Goal: Download file/media

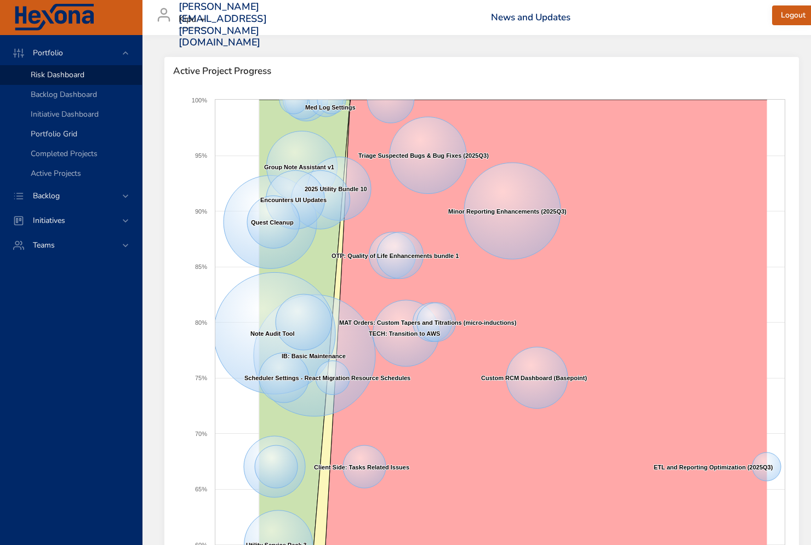
click at [56, 133] on span "Portfolio Grid" at bounding box center [54, 134] width 47 height 10
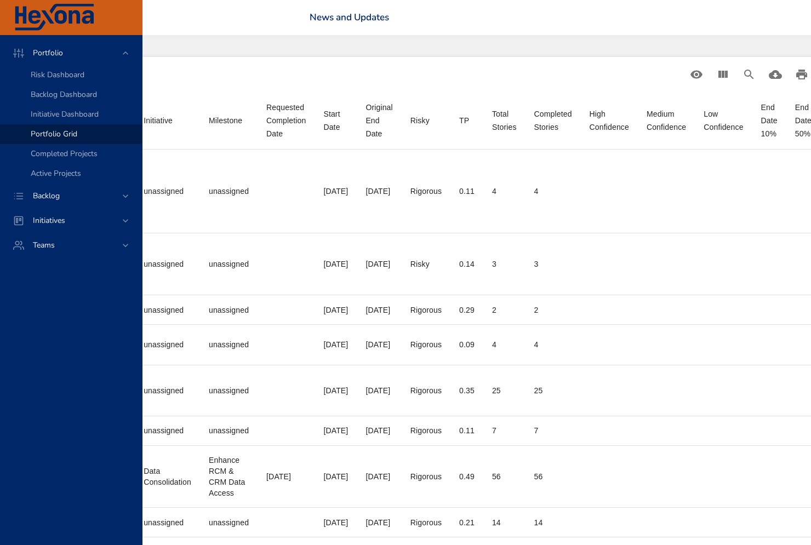
scroll to position [0, 510]
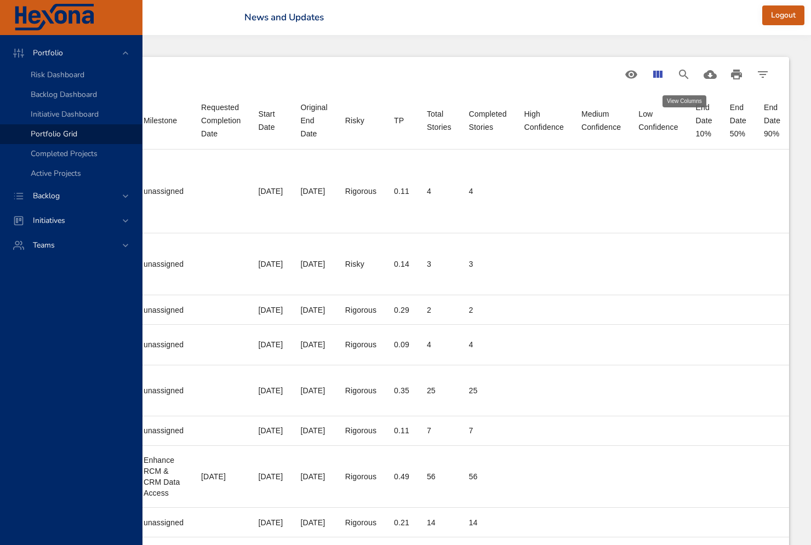
click at [658, 76] on icon "View Columns" at bounding box center [657, 74] width 9 height 7
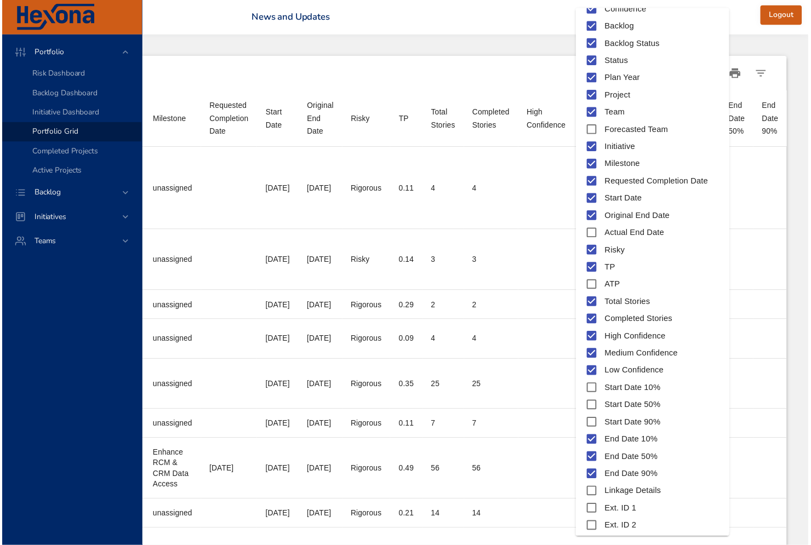
scroll to position [40, 0]
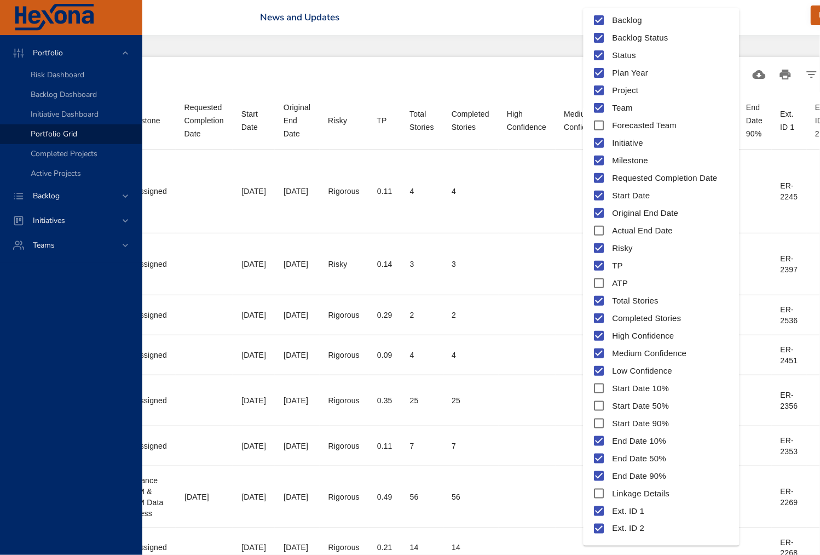
click at [765, 24] on div at bounding box center [410, 277] width 820 height 555
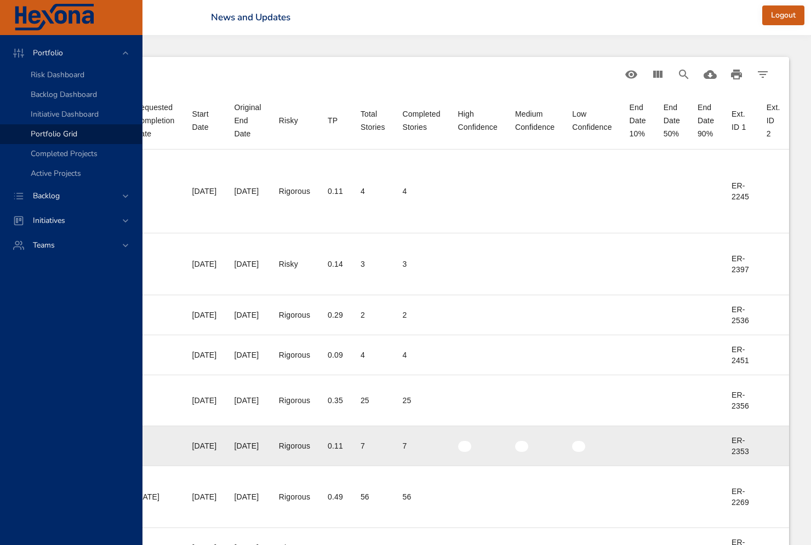
scroll to position [434, 576]
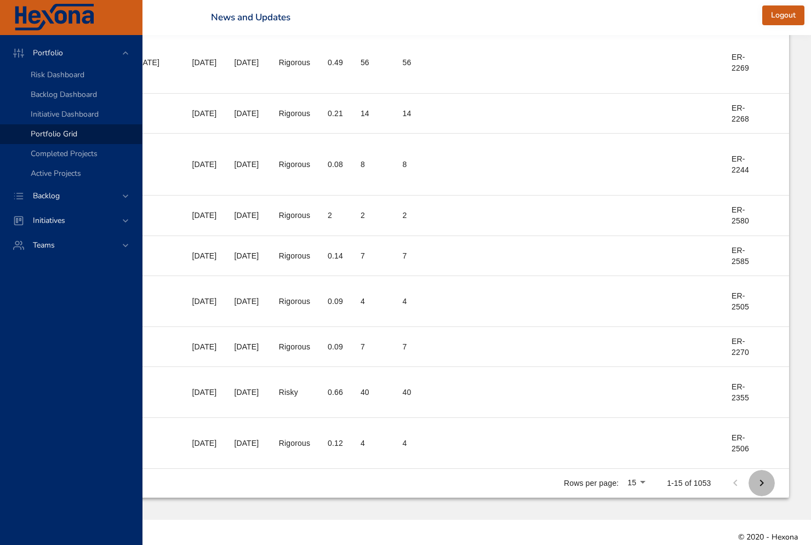
click at [755, 476] on icon "Next Page" at bounding box center [761, 482] width 13 height 13
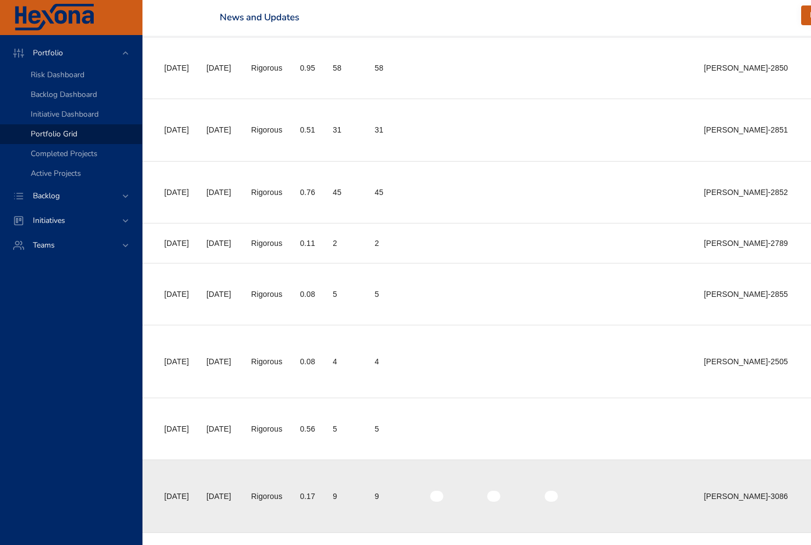
click at [755, 476] on td "Ext. ID 1 [PERSON_NAME]-3086" at bounding box center [745, 495] width 102 height 73
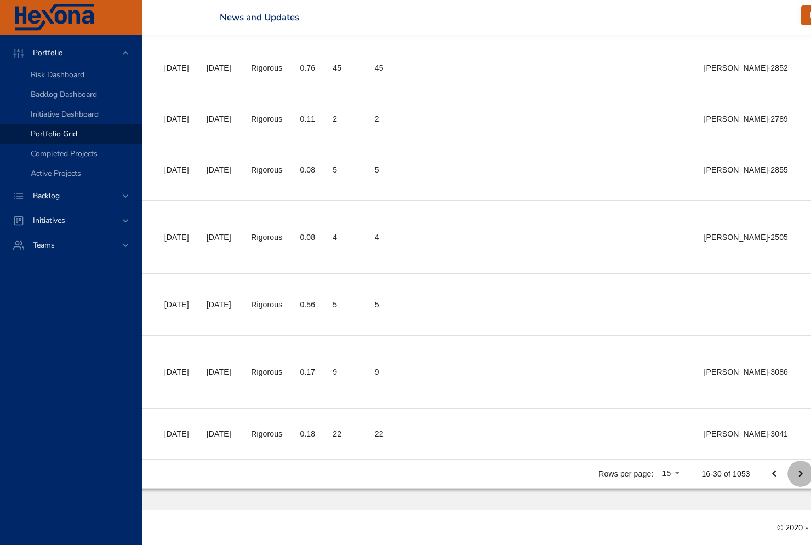
click at [794, 474] on icon "Next Page" at bounding box center [800, 473] width 13 height 13
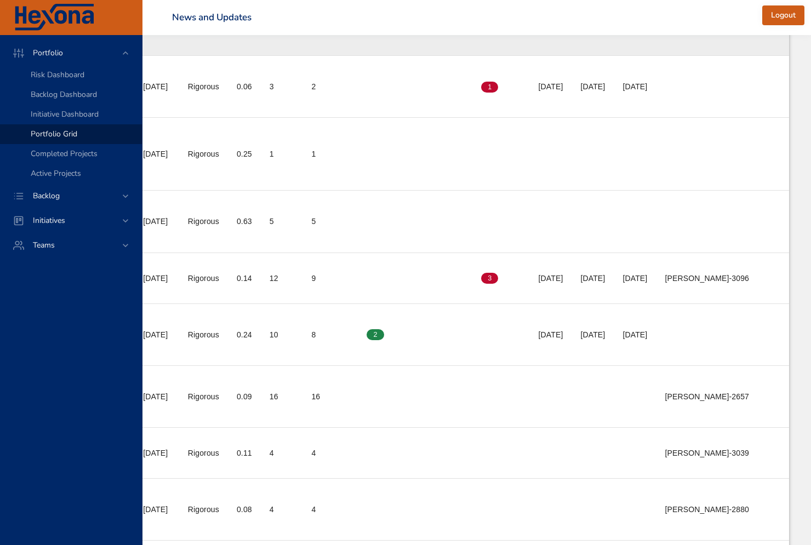
scroll to position [642, 631]
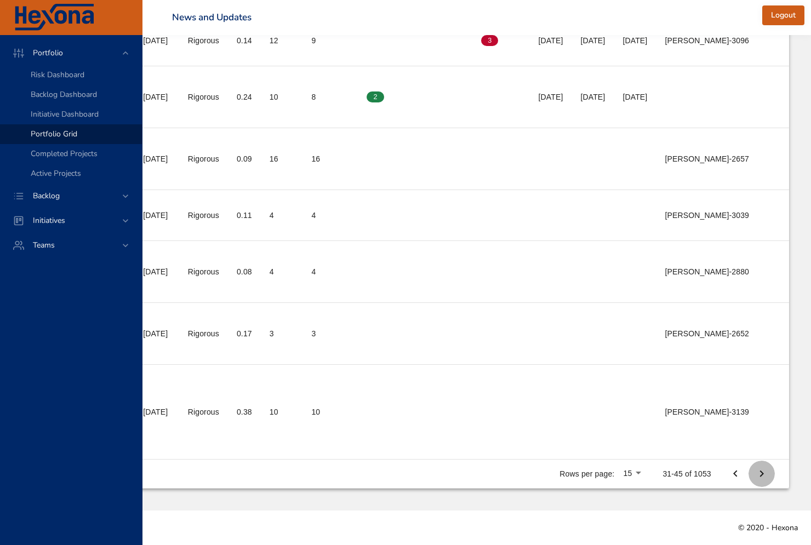
click at [760, 473] on icon "Next Page" at bounding box center [761, 473] width 13 height 13
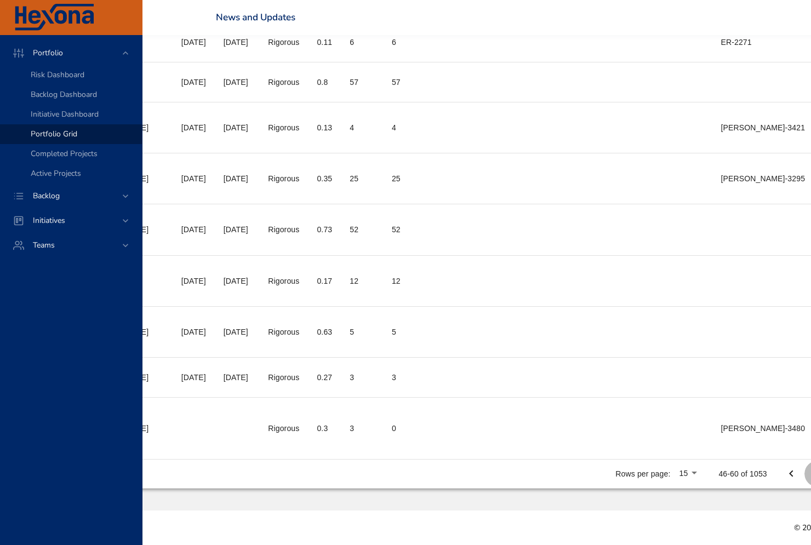
click at [811, 476] on icon "Next Page" at bounding box center [817, 473] width 13 height 13
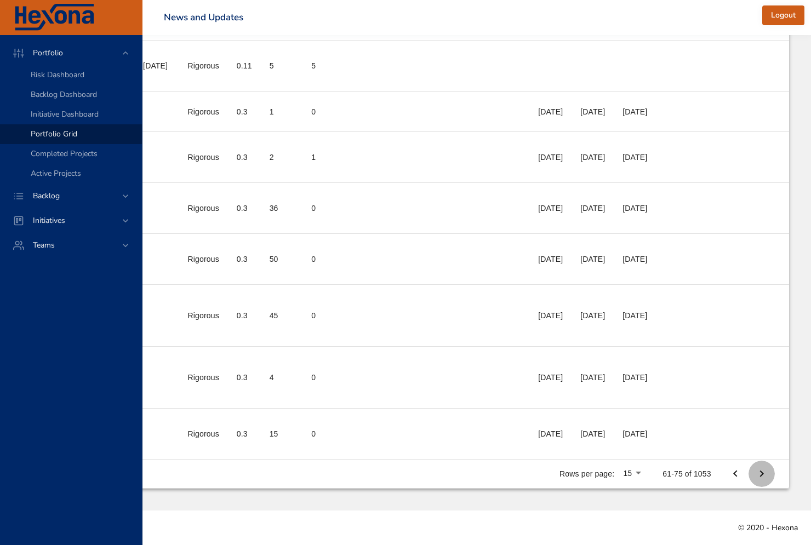
click at [757, 480] on icon "Next Page" at bounding box center [761, 473] width 13 height 13
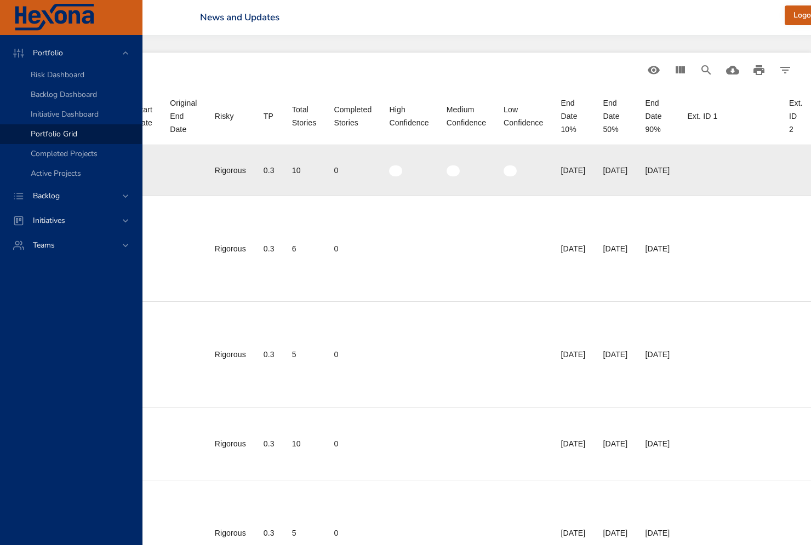
scroll to position [0, 593]
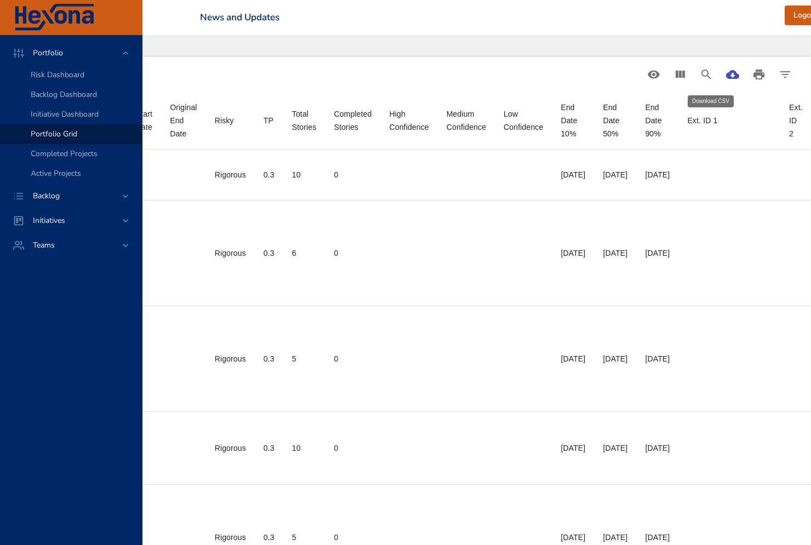
click at [726, 78] on icon "Download CSV" at bounding box center [732, 74] width 13 height 9
click at [675, 77] on icon "View Columns" at bounding box center [679, 74] width 9 height 7
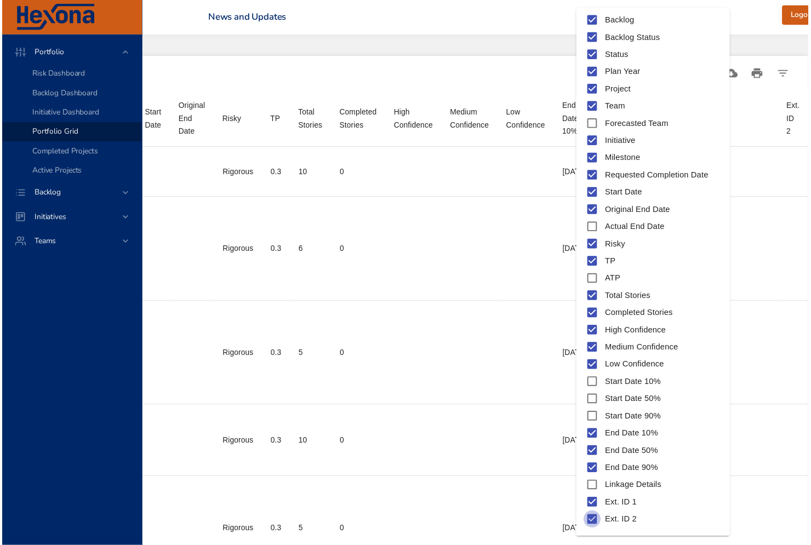
scroll to position [0, 552]
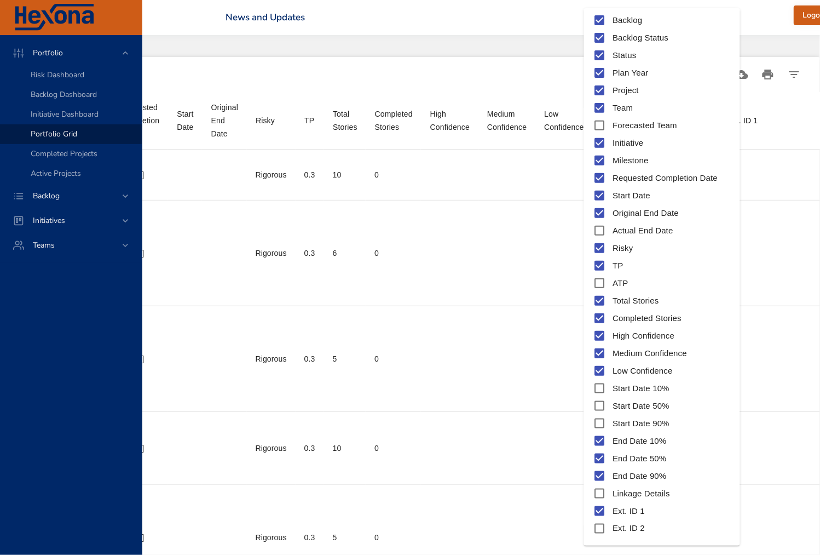
click at [517, 15] on div at bounding box center [410, 277] width 820 height 555
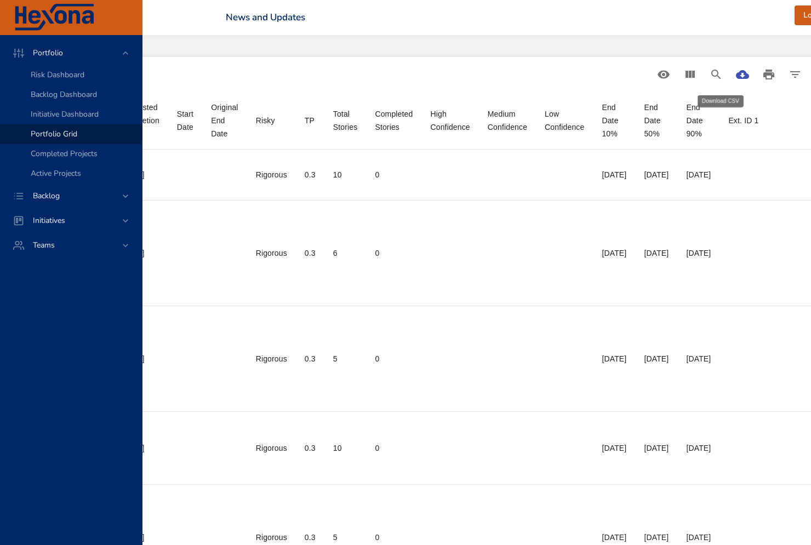
click at [736, 71] on icon "Download CSV" at bounding box center [742, 74] width 13 height 13
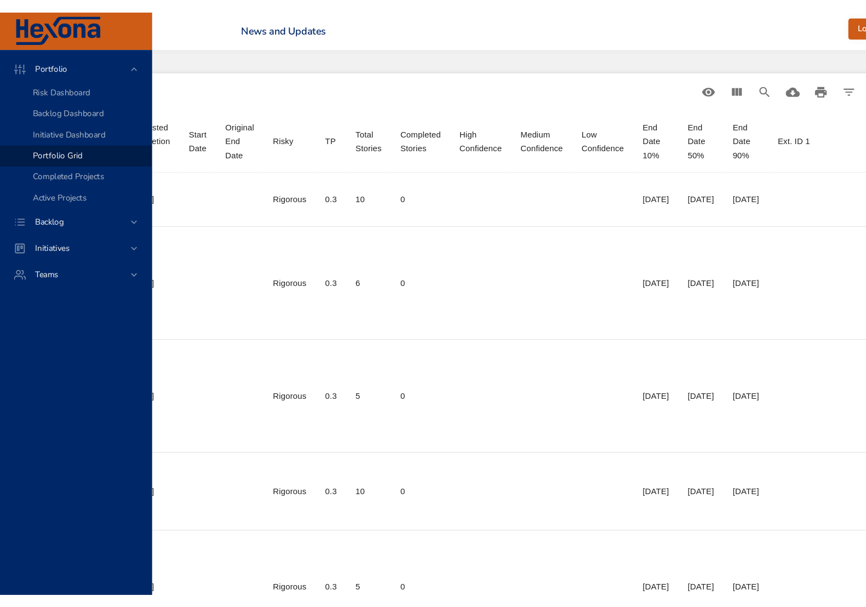
scroll to position [0, 507]
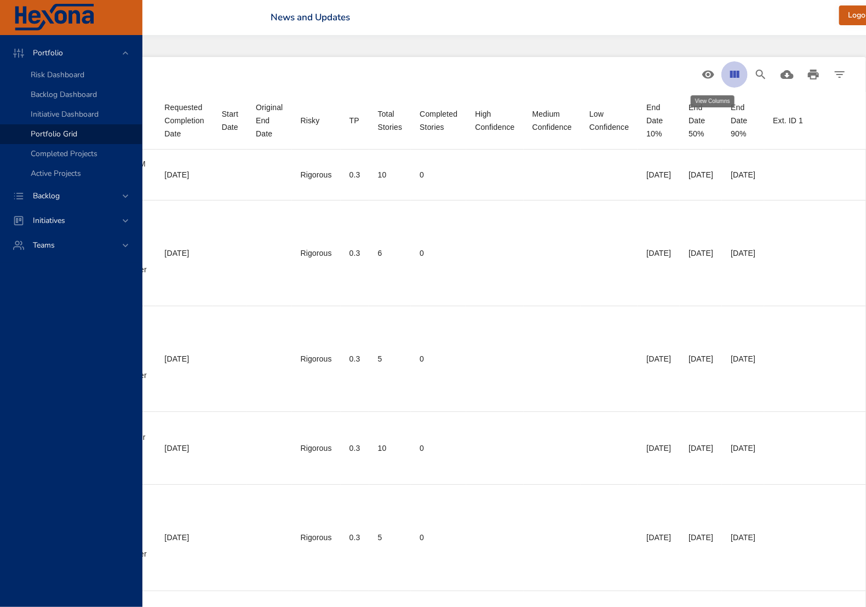
click at [728, 78] on icon "View Columns" at bounding box center [734, 74] width 13 height 13
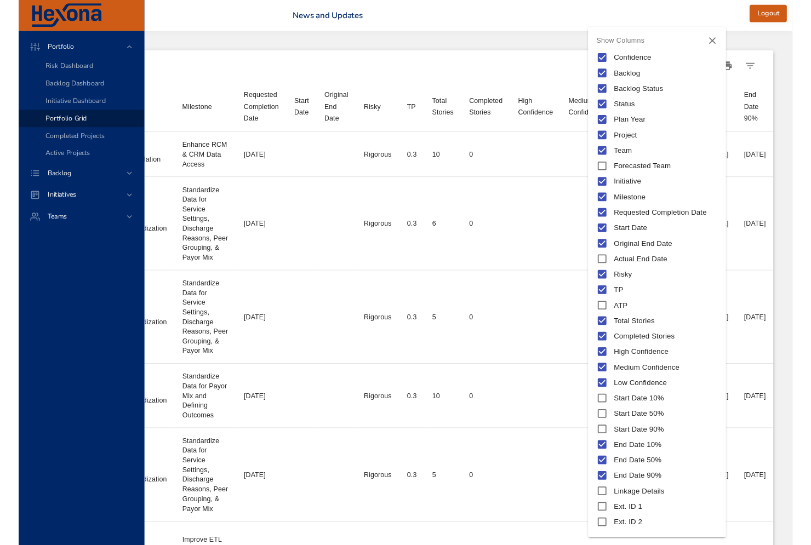
scroll to position [0, 461]
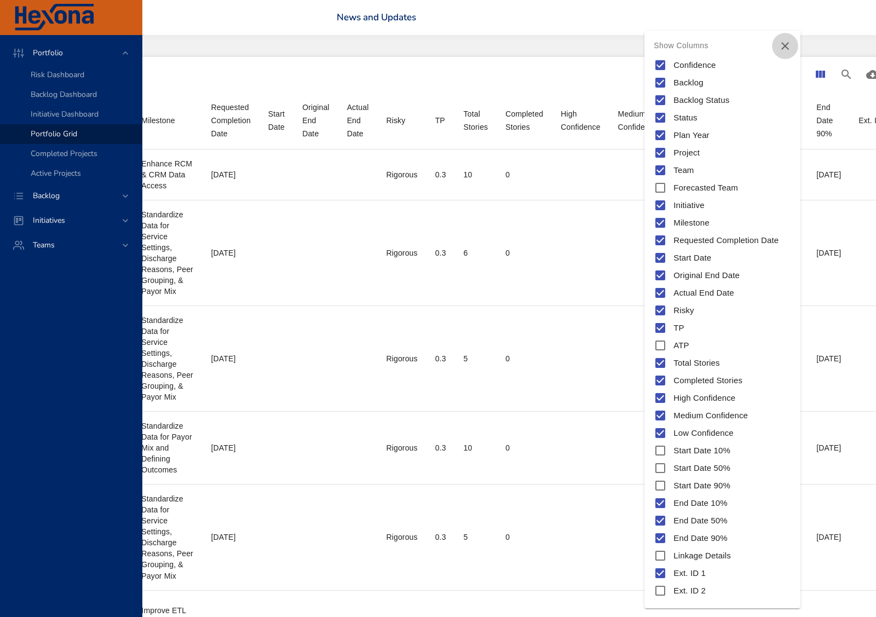
click at [784, 46] on icon "Close" at bounding box center [785, 45] width 13 height 13
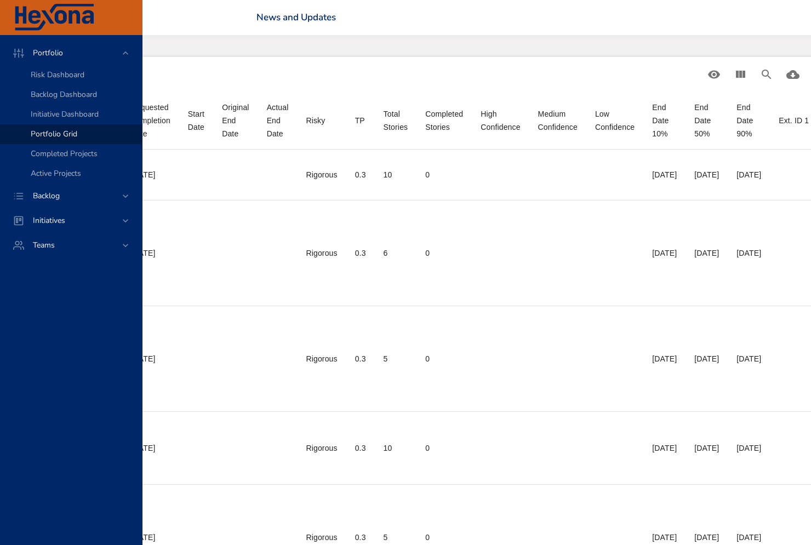
scroll to position [0, 601]
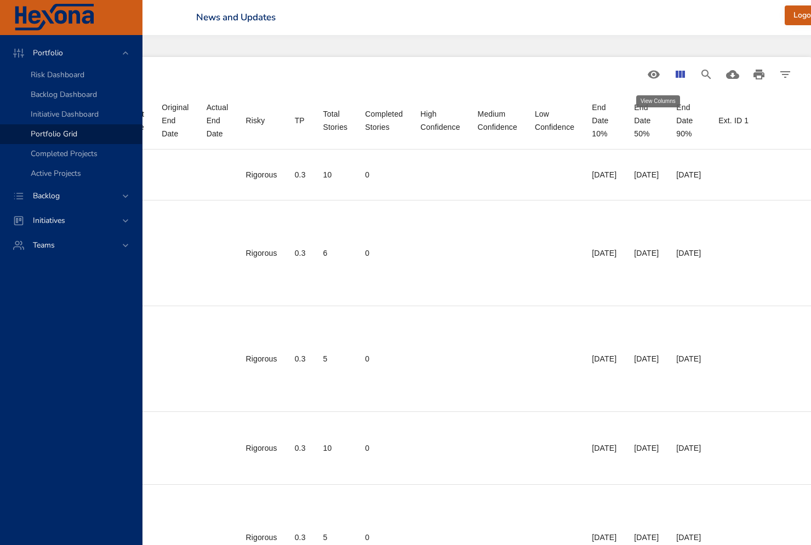
click at [673, 70] on icon "View Columns" at bounding box center [679, 74] width 13 height 13
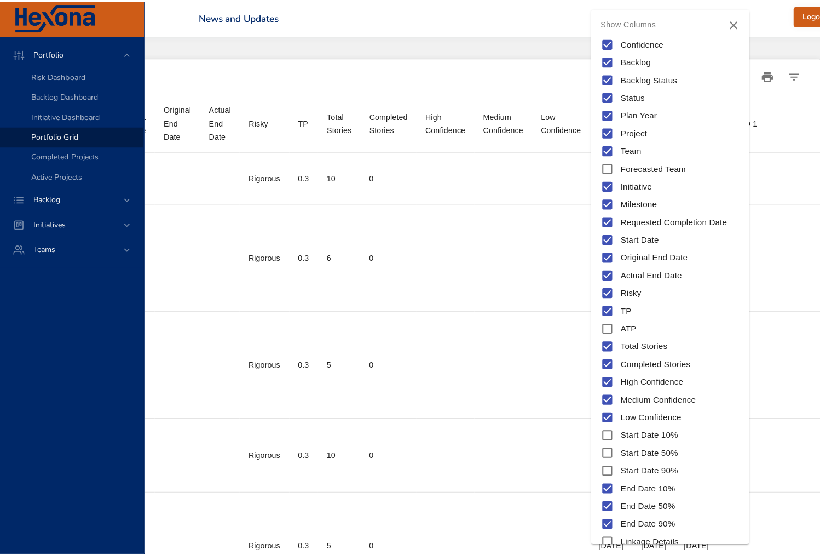
scroll to position [0, 591]
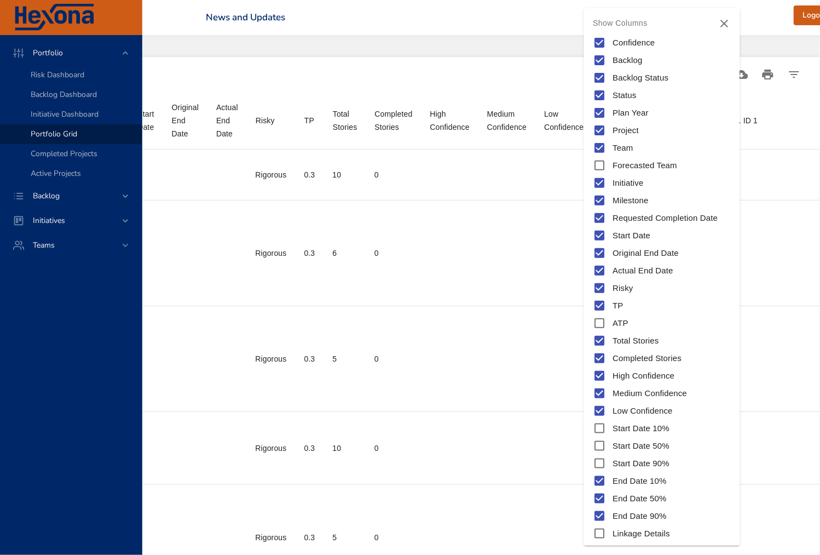
click at [723, 26] on icon "Close" at bounding box center [725, 24] width 8 height 8
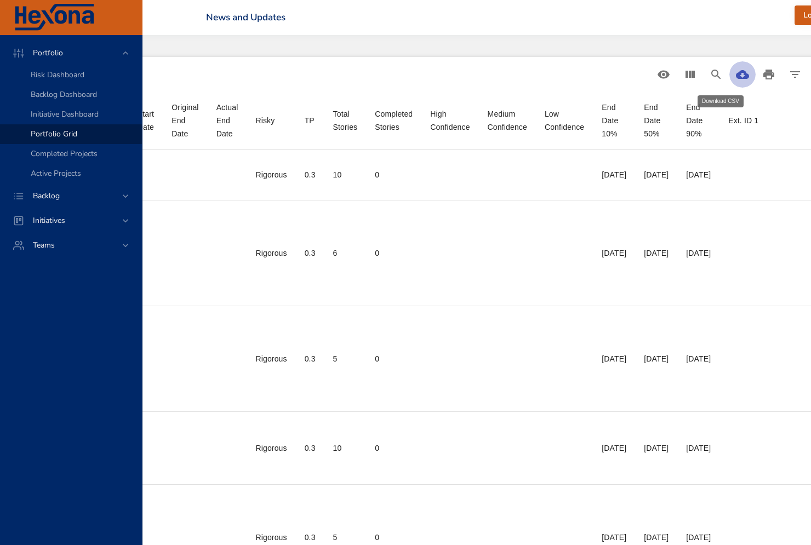
click at [736, 74] on icon "Download CSV" at bounding box center [742, 74] width 13 height 13
click at [788, 81] on icon "Filter Table" at bounding box center [794, 74] width 13 height 13
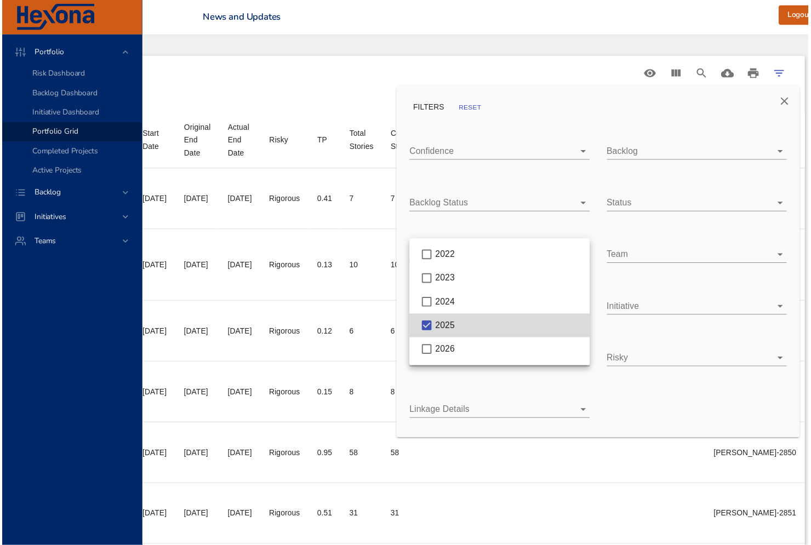
scroll to position [0, 585]
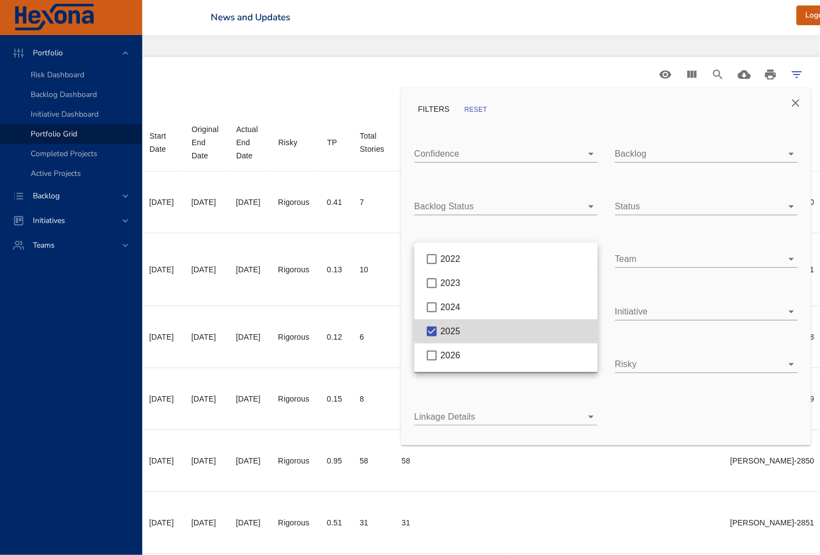
click at [797, 104] on div at bounding box center [410, 277] width 820 height 555
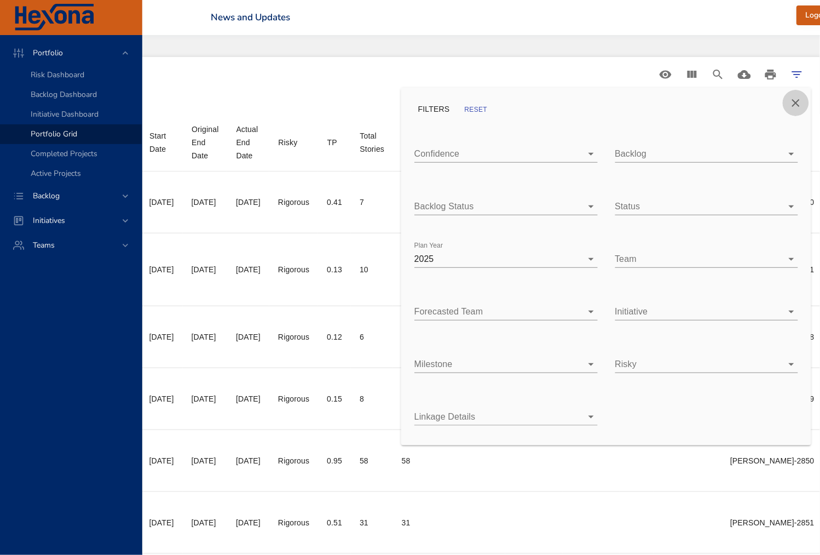
click at [796, 105] on icon "Close" at bounding box center [796, 102] width 13 height 13
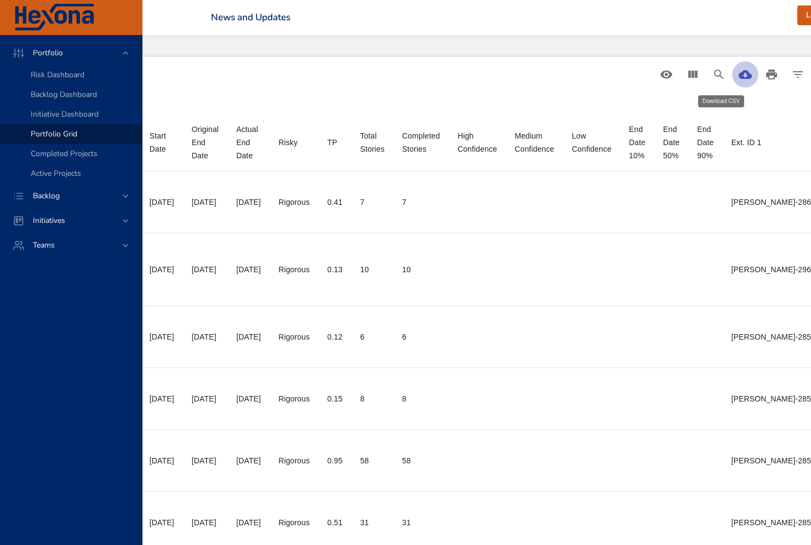
click at [738, 76] on icon "Download CSV" at bounding box center [744, 74] width 13 height 13
